Goal: Task Accomplishment & Management: Manage account settings

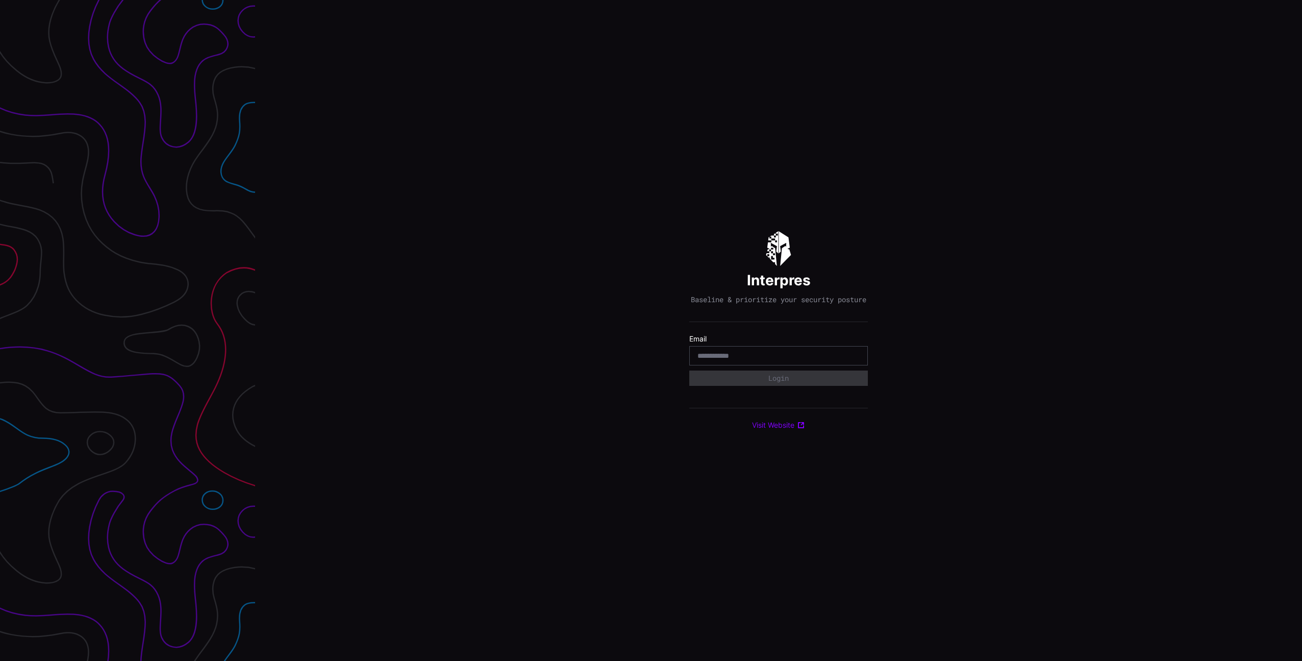
click at [1302, 360] on com-1password-button at bounding box center [1302, 330] width 0 height 661
click at [745, 352] on div at bounding box center [778, 355] width 179 height 19
click at [740, 359] on input "email" at bounding box center [778, 355] width 162 height 9
click at [1302, 360] on com-1password-button at bounding box center [1302, 330] width 0 height 661
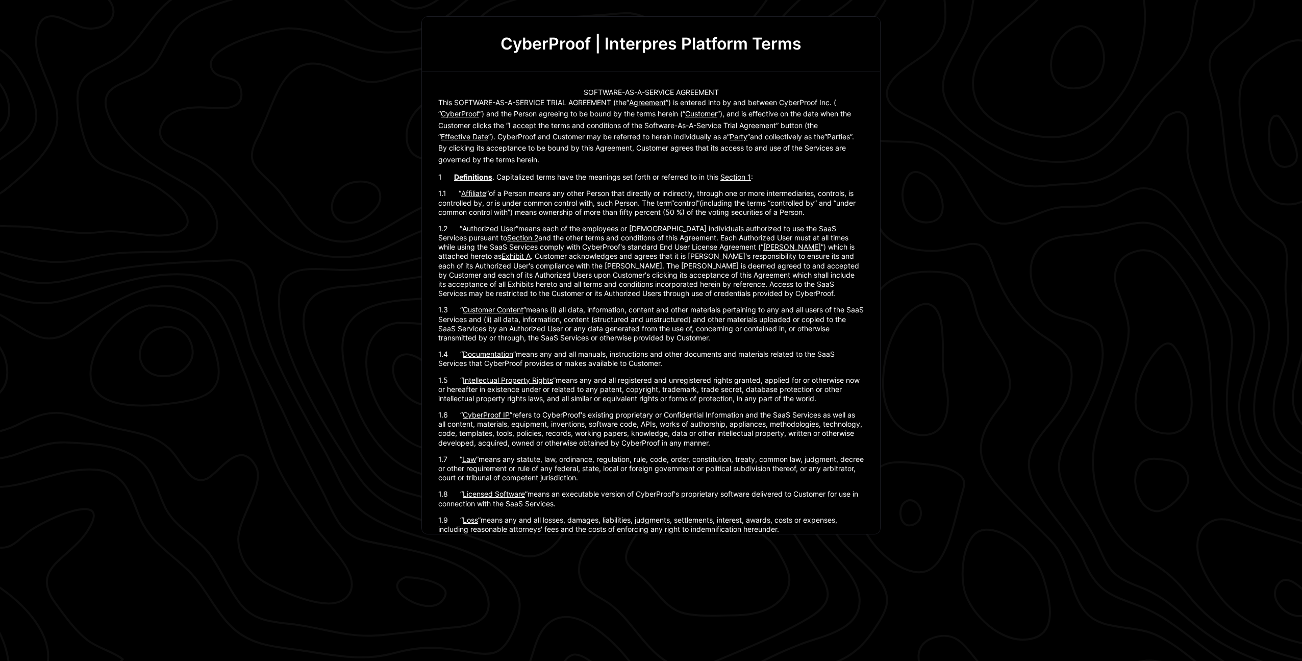
drag, startPoint x: 881, startPoint y: 81, endPoint x: 879, endPoint y: 55, distance: 26.1
click at [879, 55] on div "CyberProof | Interpres Platform Terms SOFTWARE-AS-A-SERVICE AGREEMENT This SOFT…" at bounding box center [651, 330] width 1302 height 661
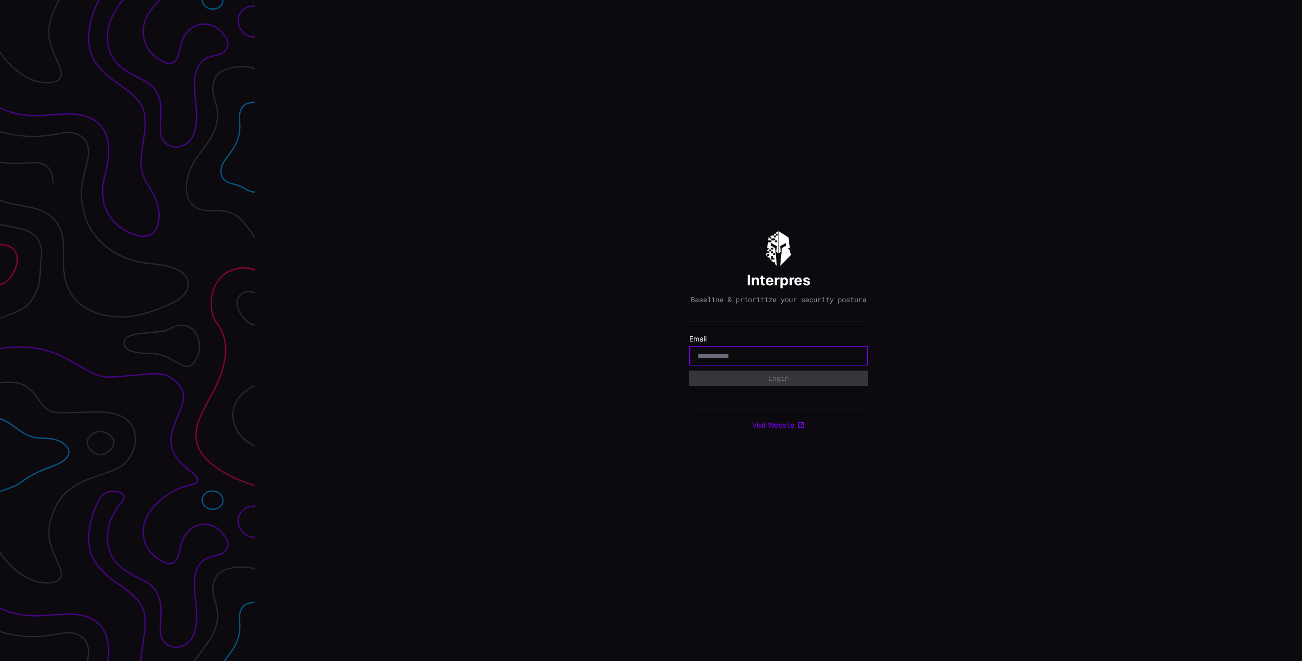
click at [1302, 357] on com-1password-button at bounding box center [1302, 330] width 0 height 661
